Goal: Find specific page/section: Find specific page/section

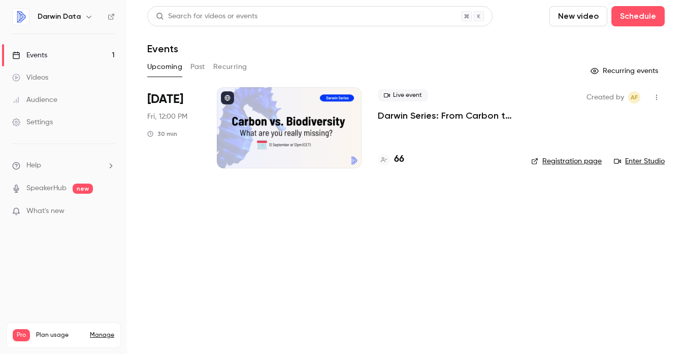
click at [288, 146] on div at bounding box center [289, 127] width 145 height 81
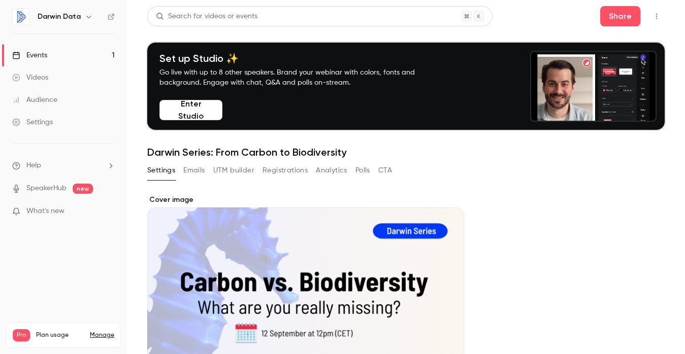
click at [192, 168] on button "Emails" at bounding box center [193, 170] width 21 height 16
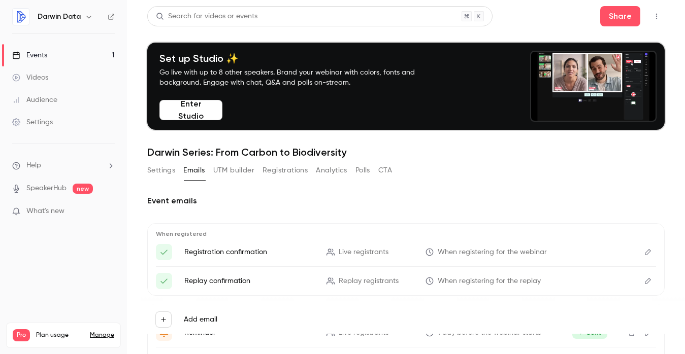
click at [62, 54] on link "Events 1" at bounding box center [63, 55] width 127 height 22
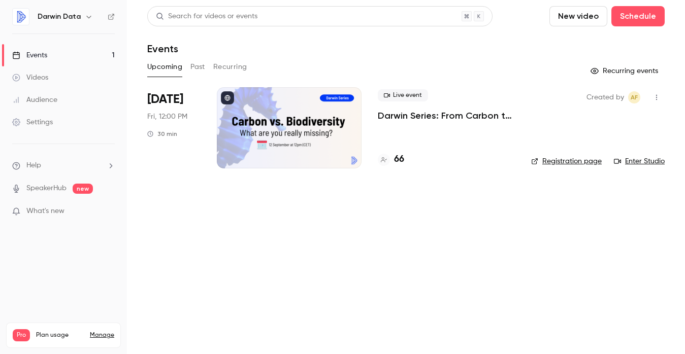
click at [398, 158] on h4 "66" at bounding box center [399, 160] width 10 height 14
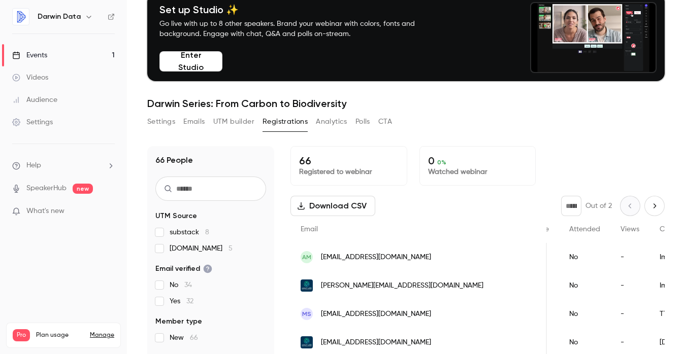
click at [56, 54] on link "Events 1" at bounding box center [63, 55] width 127 height 22
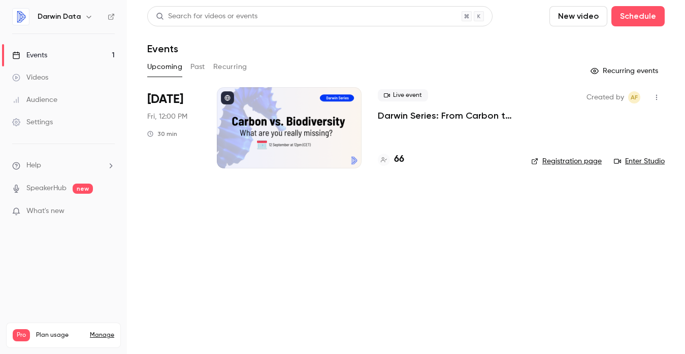
click at [647, 160] on link "Enter Studio" at bounding box center [639, 161] width 51 height 10
